Goal: Book appointment/travel/reservation

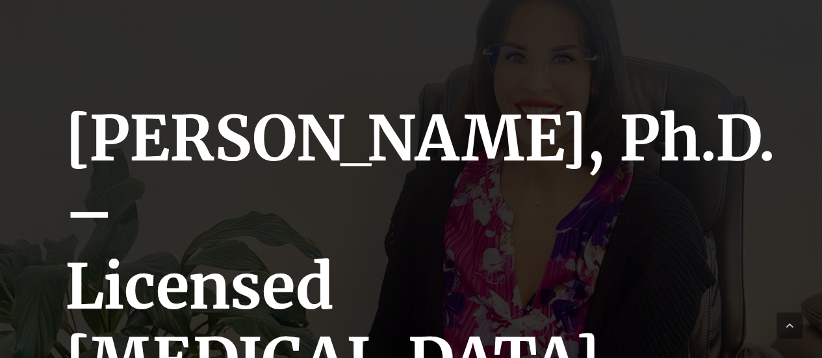
scroll to position [260, 0]
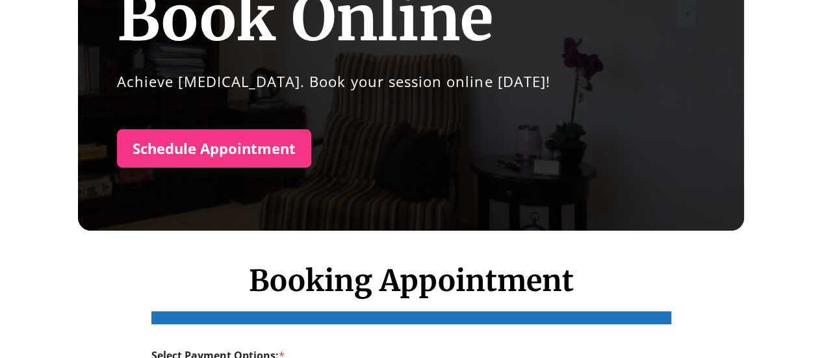
click at [280, 150] on link "Schedule Appointment" at bounding box center [214, 148] width 194 height 39
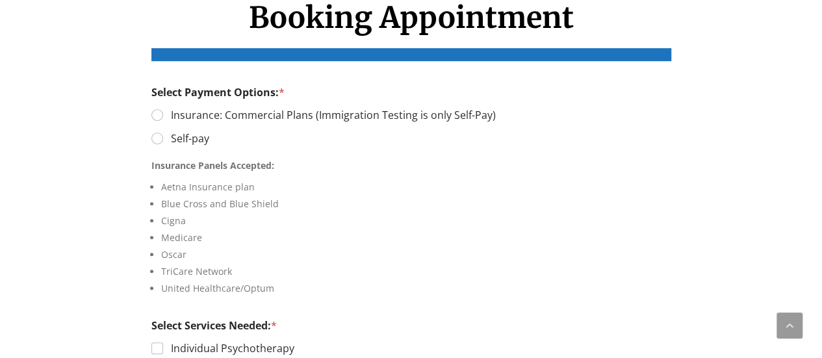
click at [248, 115] on label "Insurance: Commercial Plans (Immigration Testing is only Self-Pay)" at bounding box center [329, 116] width 333 height 14
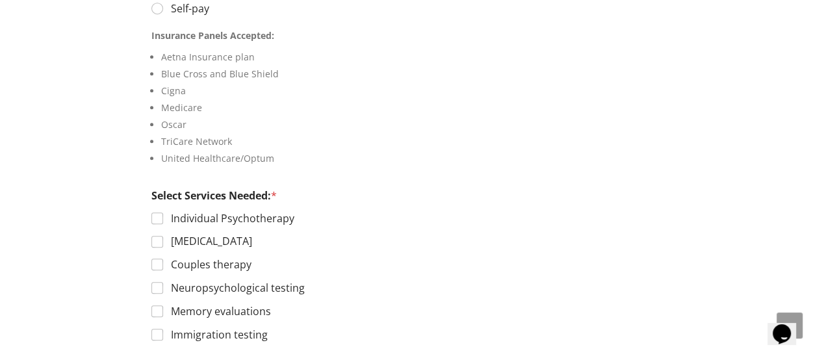
scroll to position [588, 0]
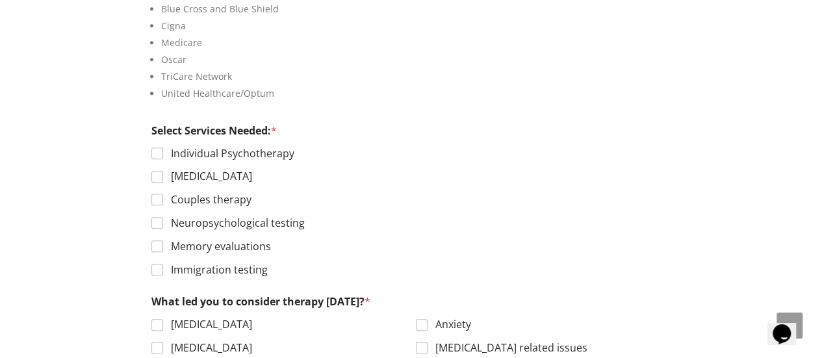
click at [280, 222] on label "Neuropsychological testing" at bounding box center [234, 223] width 142 height 14
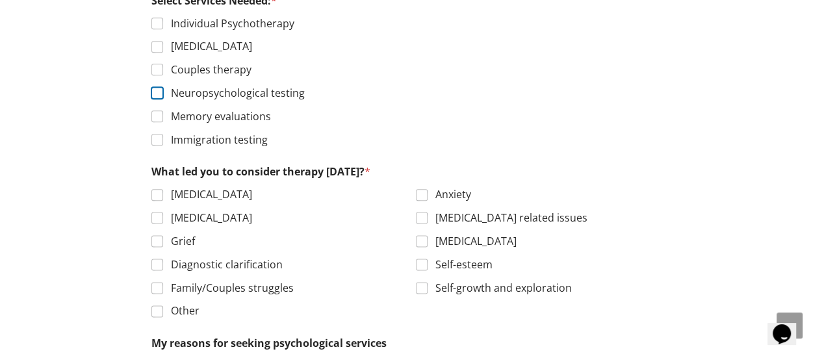
scroll to position [783, 0]
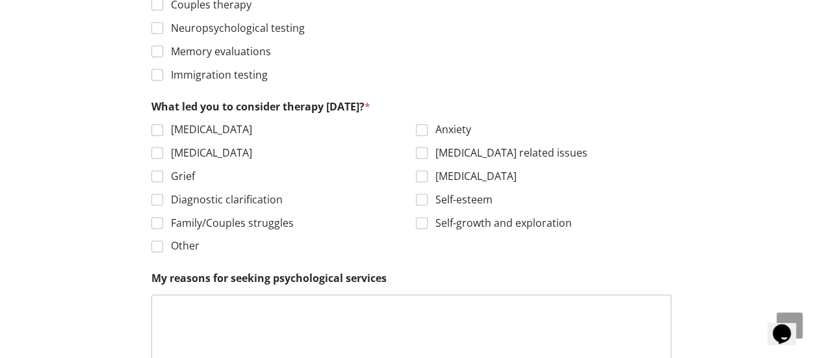
click at [191, 151] on label "[MEDICAL_DATA]" at bounding box center [207, 153] width 89 height 14
click at [496, 146] on label "Autism spectrum related issues" at bounding box center [508, 153] width 160 height 14
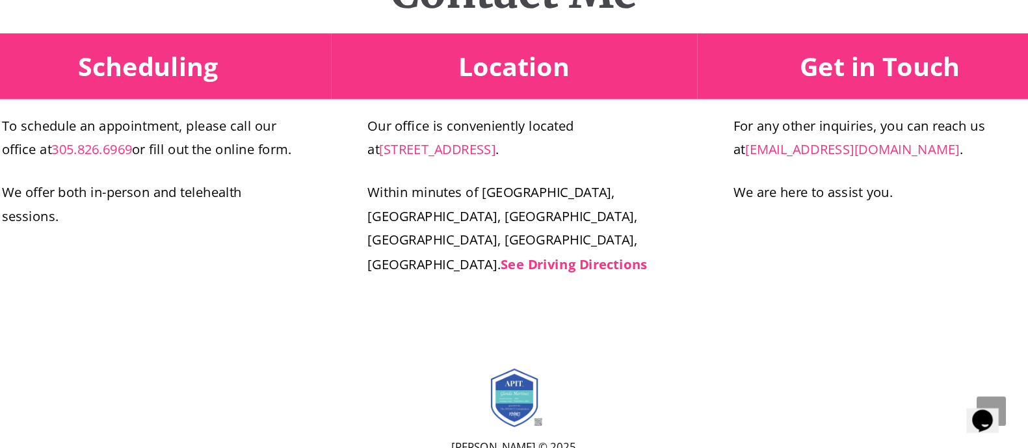
scroll to position [2483, 0]
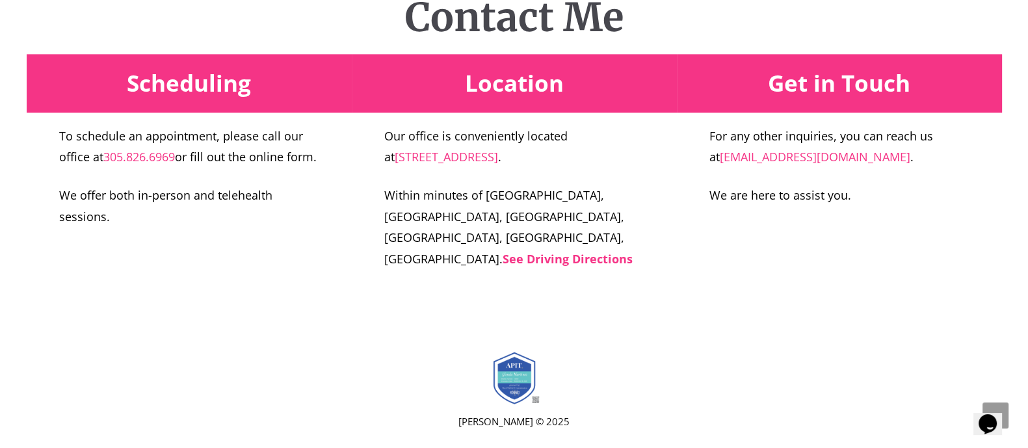
drag, startPoint x: 718, startPoint y: 1, endPoint x: 550, endPoint y: 226, distance: 280.6
click at [551, 228] on p "Within minutes of Miramar, Hialeah, Hialeah Gardens, Miami Lakes, Pembroke Pine…" at bounding box center [514, 227] width 260 height 85
drag, startPoint x: 698, startPoint y: 161, endPoint x: 831, endPoint y: 167, distance: 133.4
click at [822, 167] on div "Get in Touch For any other inquiries, you can reach us at gofficephd@gmail.com …" at bounding box center [839, 139] width 325 height 170
copy link "[EMAIL_ADDRESS][DOMAIN_NAME]"
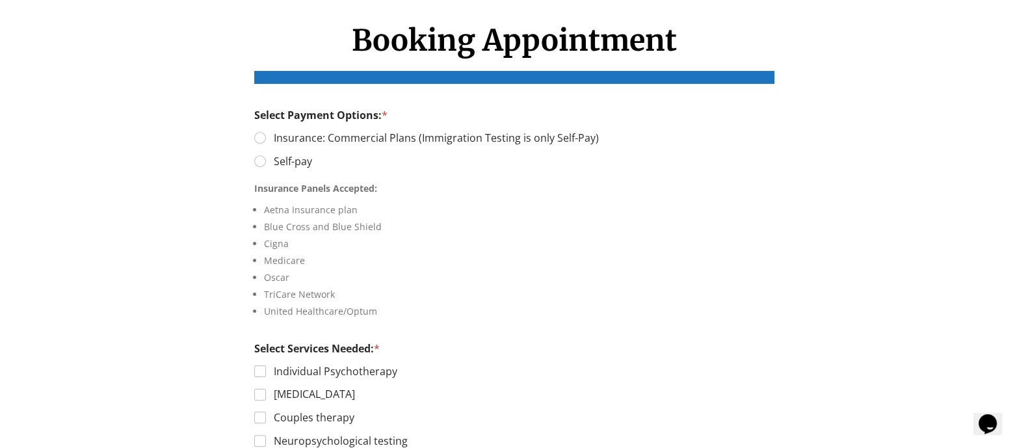
scroll to position [0, 0]
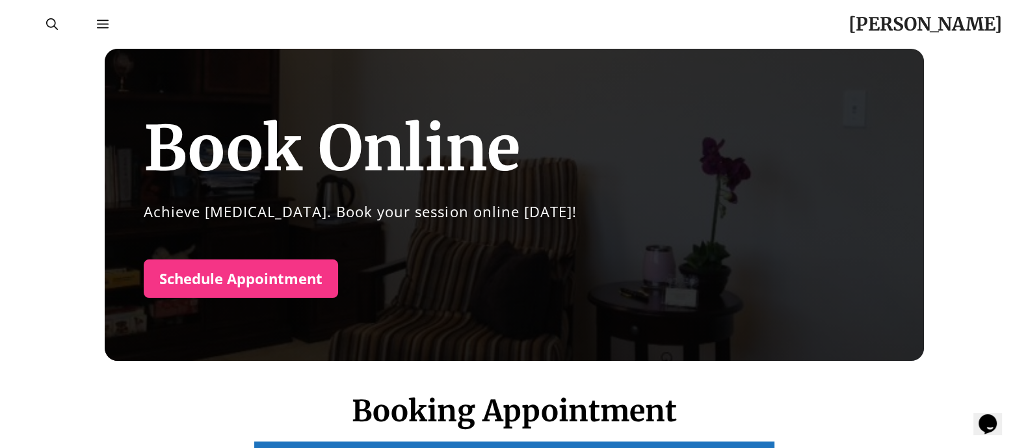
click at [822, 30] on link "[PERSON_NAME]" at bounding box center [924, 23] width 153 height 23
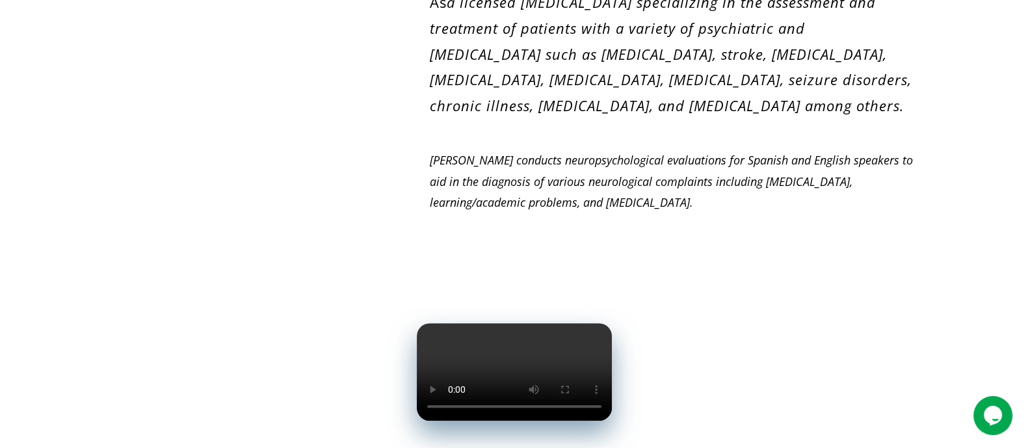
scroll to position [568, 0]
